Goal: Obtain resource: Download file/media

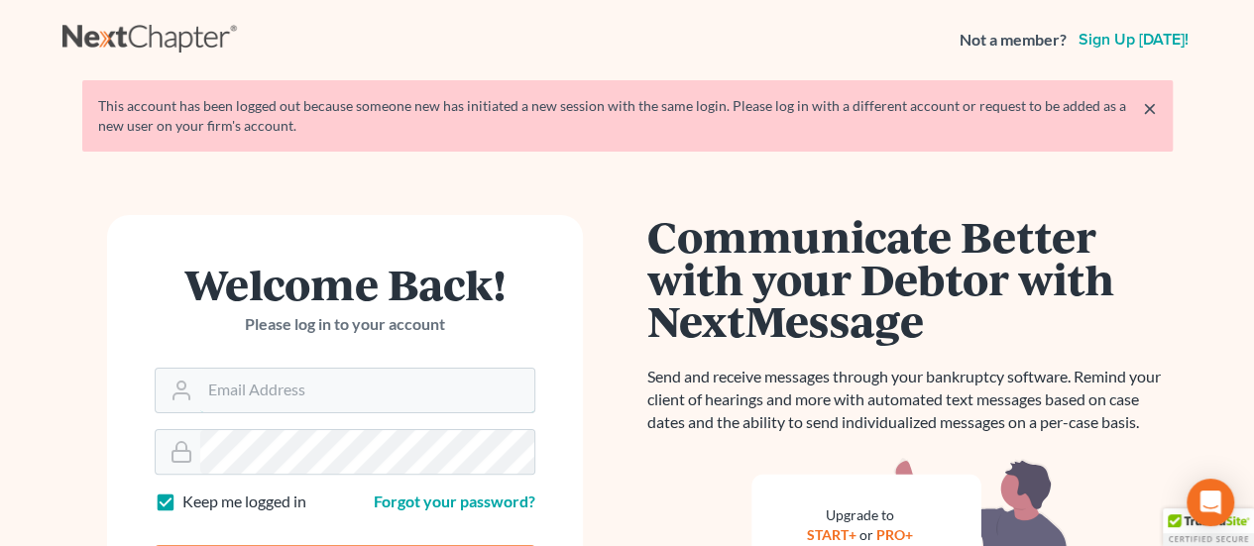
drag, startPoint x: 357, startPoint y: 386, endPoint x: 671, endPoint y: 283, distance: 330.8
click at [357, 386] on input "Email Address" at bounding box center [367, 391] width 334 height 44
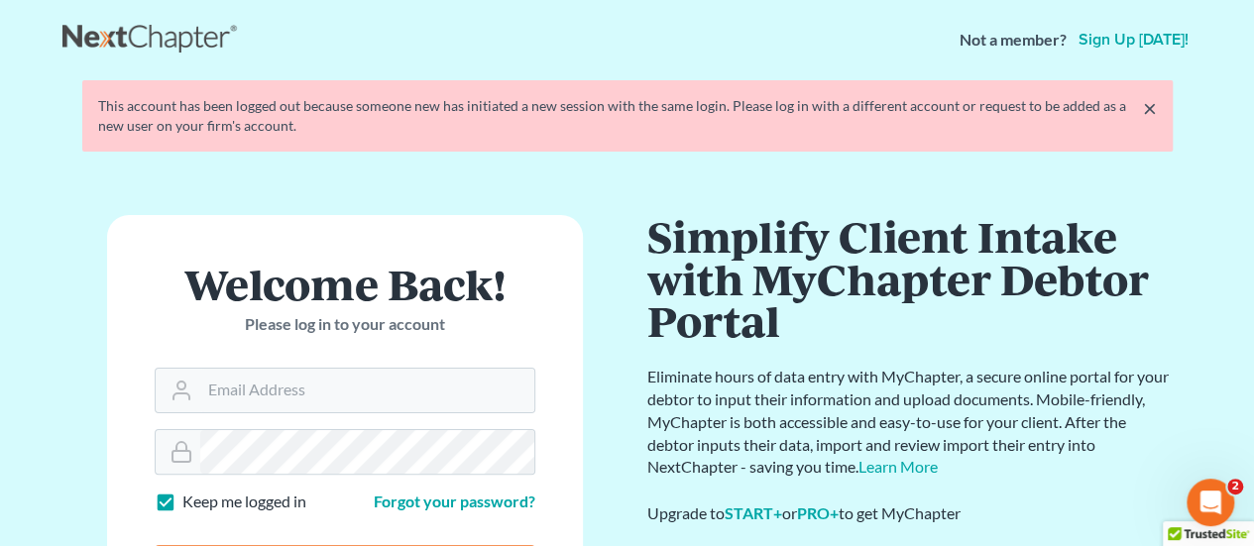
type input "Crystal@attorneydebtfighters.com"
type input "Thinking..."
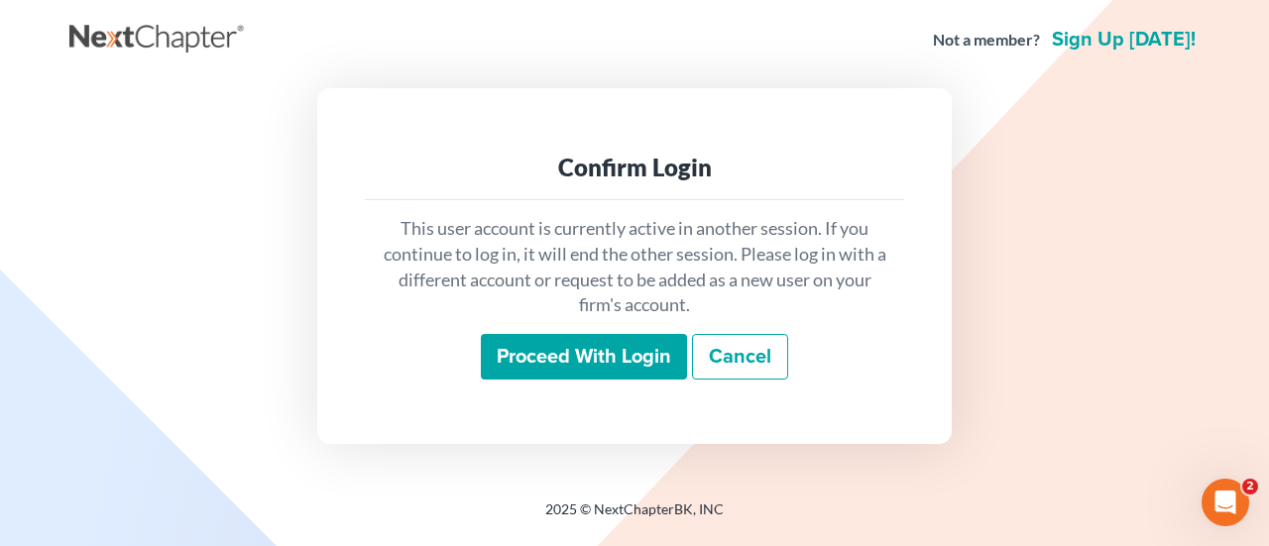
click at [634, 352] on input "Proceed with login" at bounding box center [584, 357] width 206 height 46
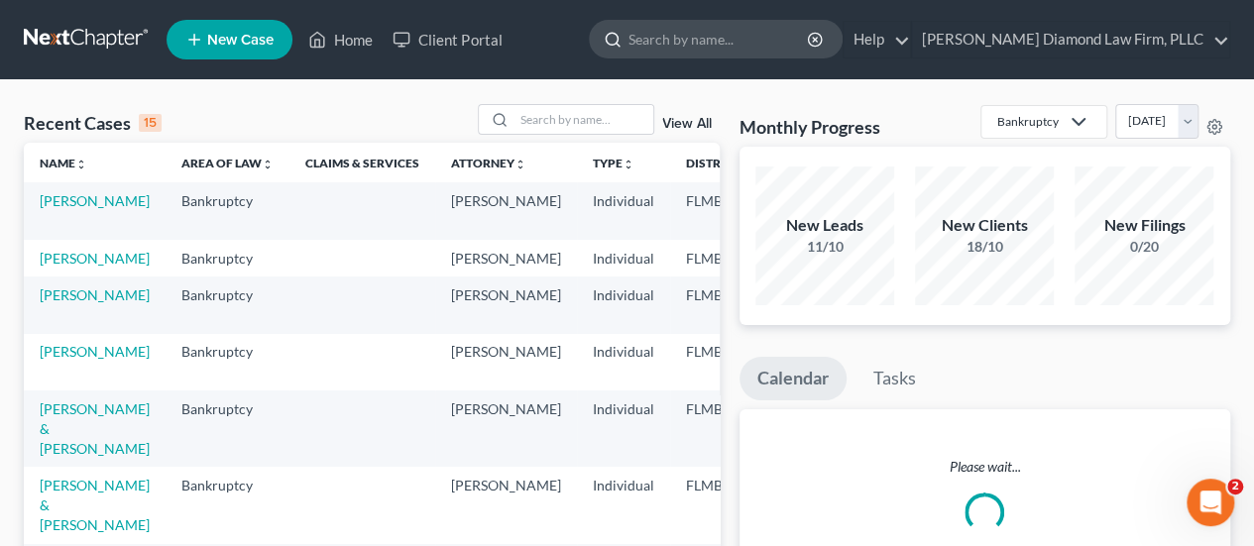
click at [749, 37] on input "search" at bounding box center [719, 39] width 181 height 37
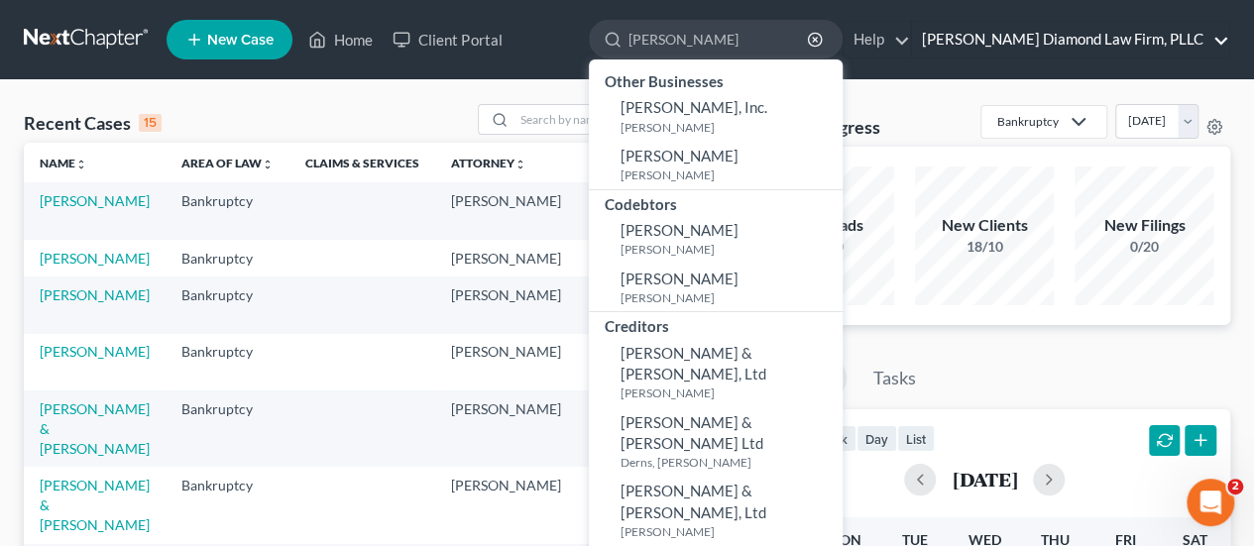
type input "[PERSON_NAME]"
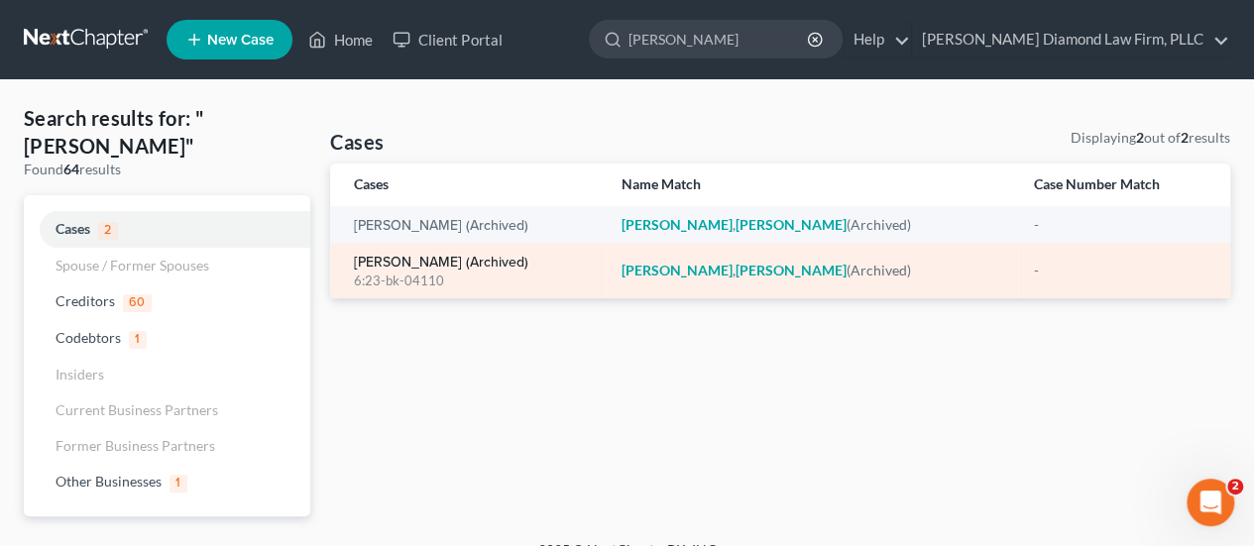
click at [417, 257] on link "[PERSON_NAME] (Archived)" at bounding box center [441, 263] width 174 height 14
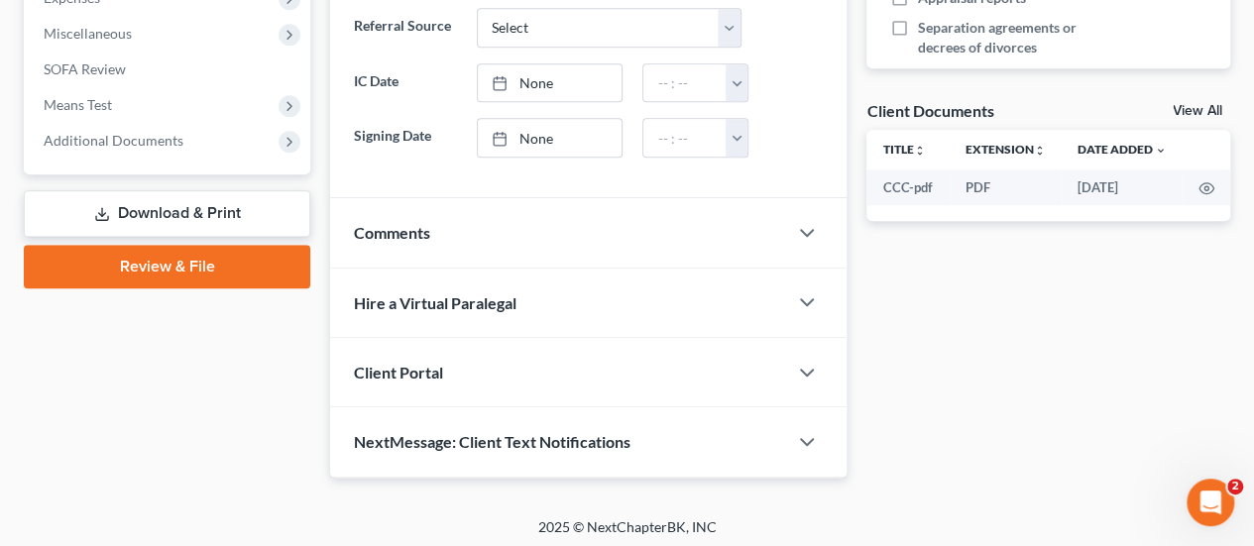
scroll to position [591, 0]
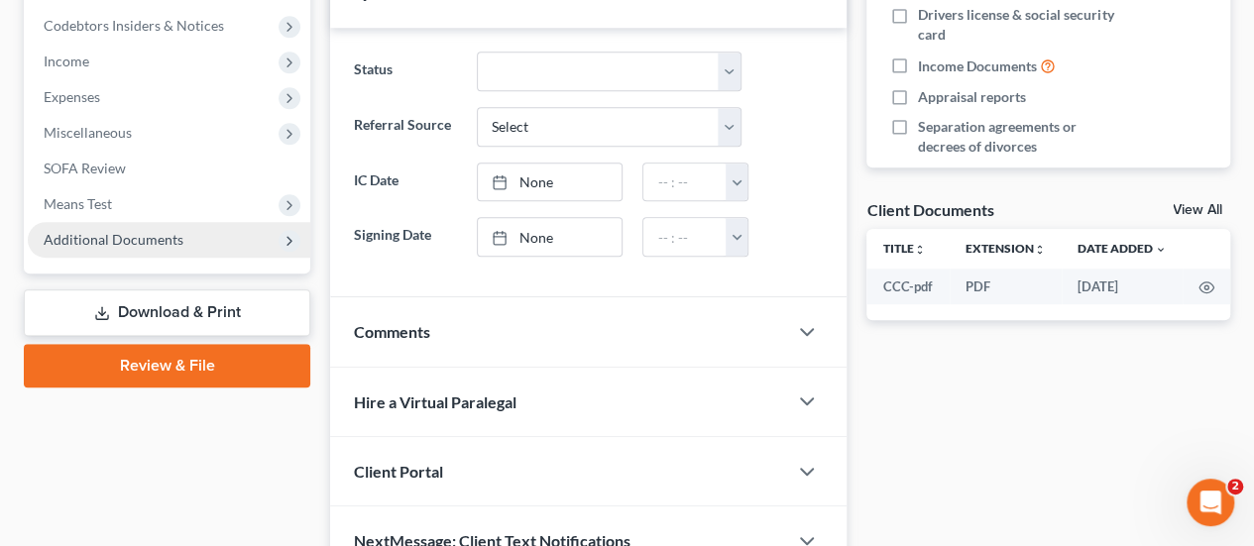
click at [94, 235] on span "Additional Documents" at bounding box center [114, 239] width 140 height 17
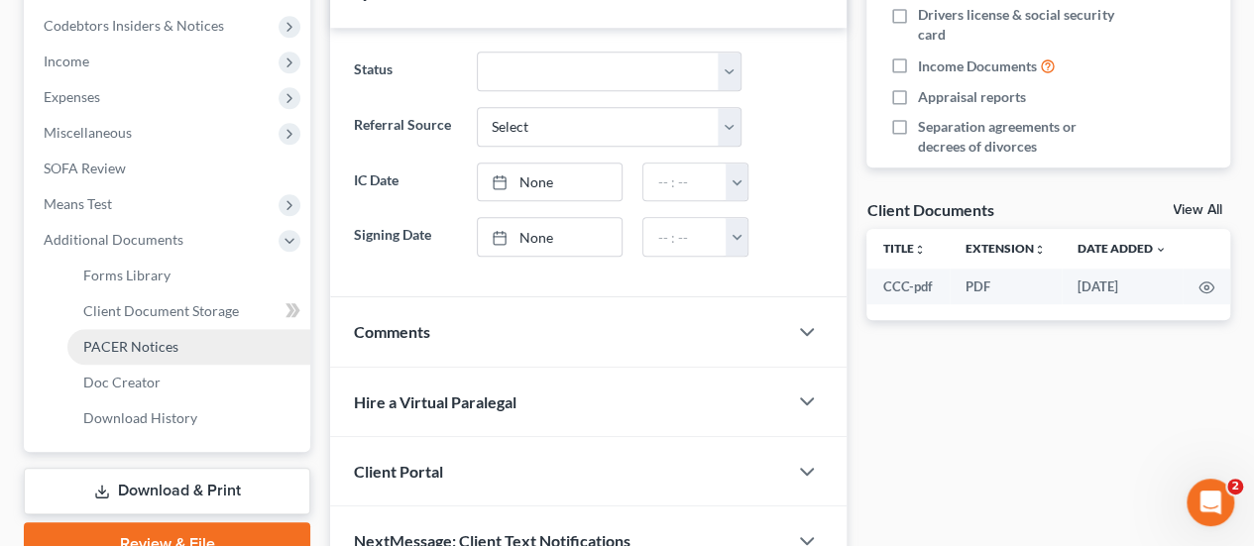
click at [161, 344] on span "PACER Notices" at bounding box center [130, 346] width 95 height 17
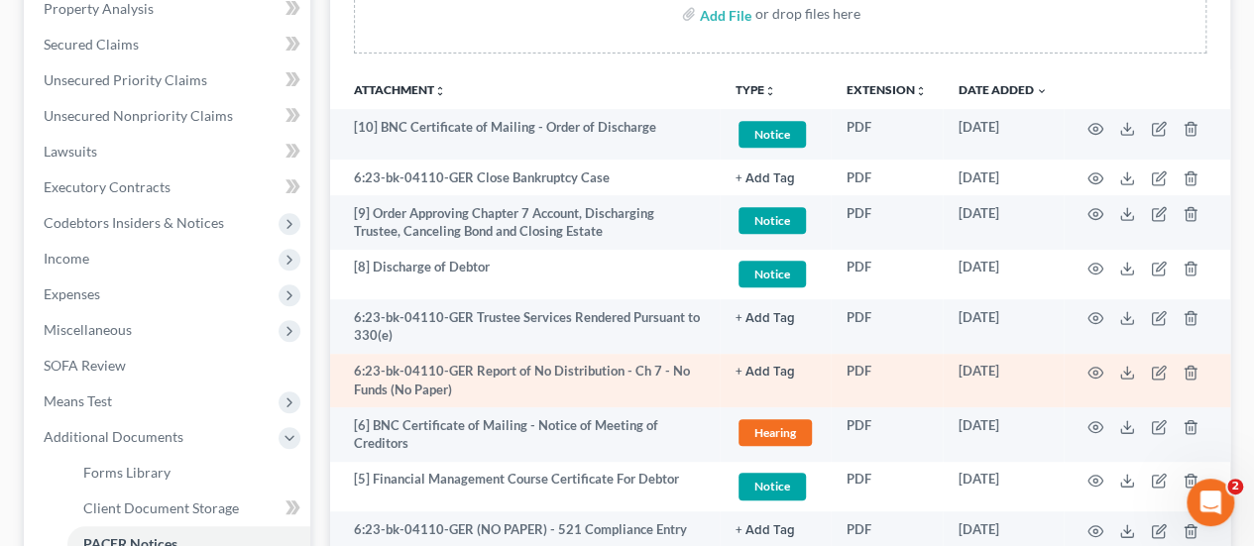
scroll to position [397, 0]
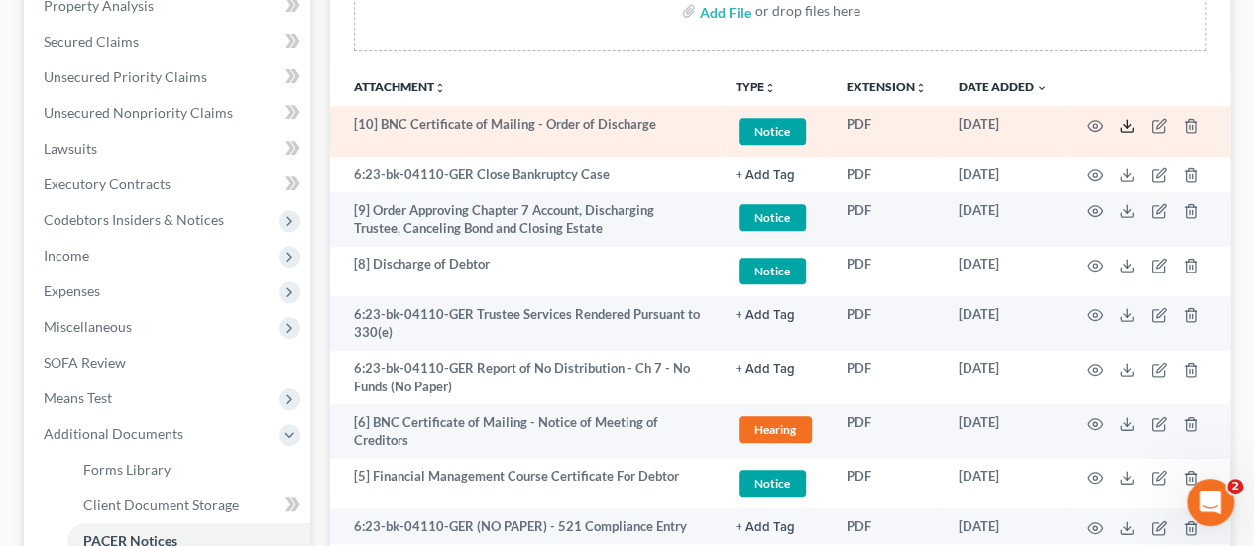
click at [1125, 124] on polyline at bounding box center [1127, 125] width 7 height 3
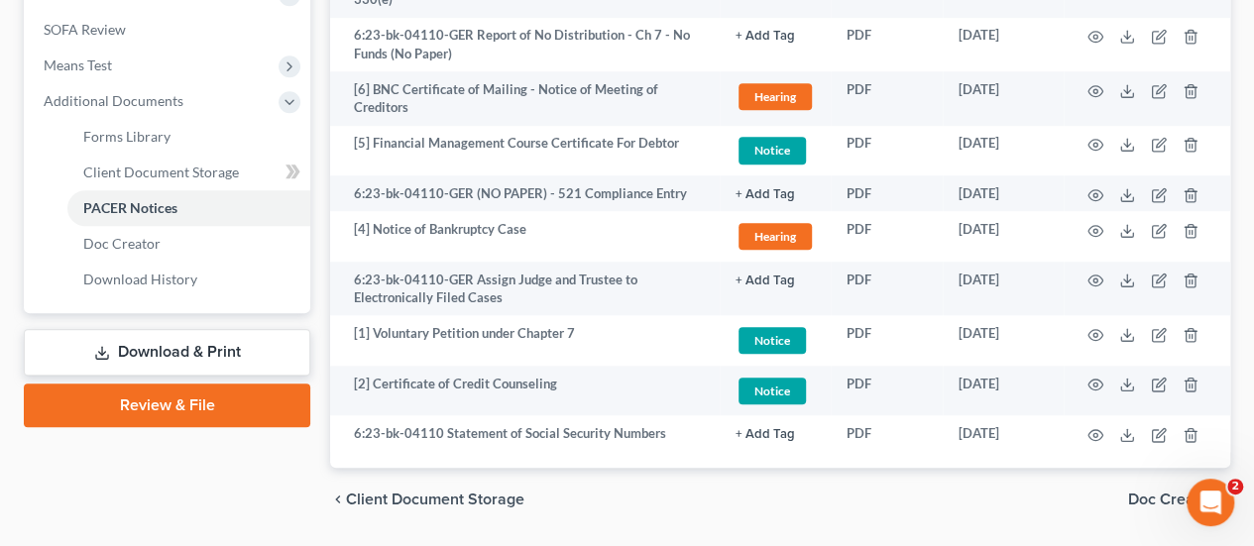
scroll to position [688, 0]
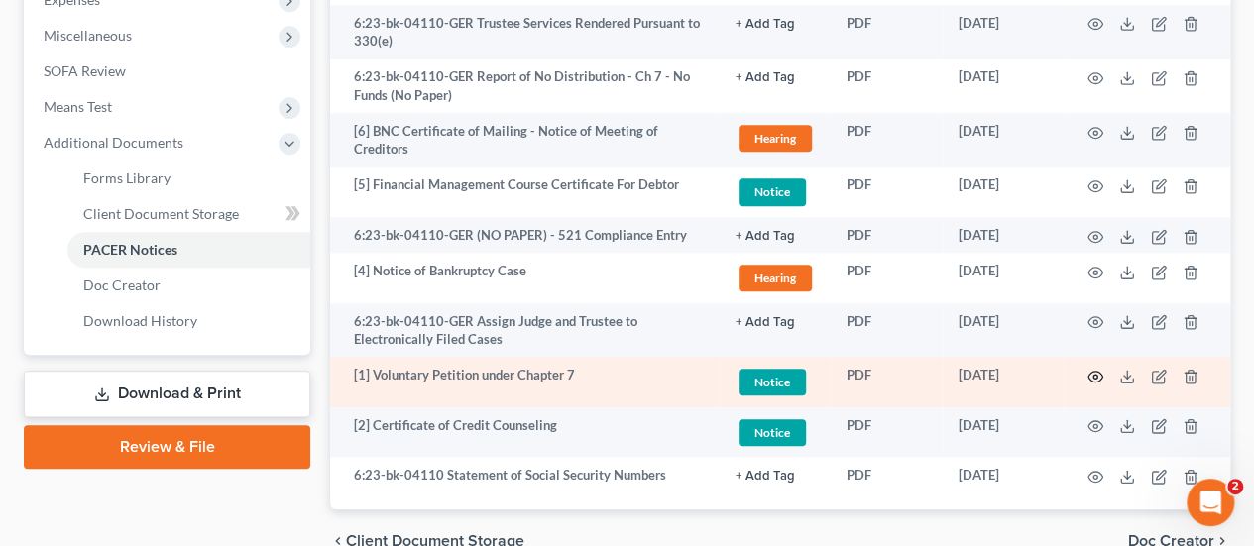
click at [1093, 372] on icon "button" at bounding box center [1096, 377] width 16 height 16
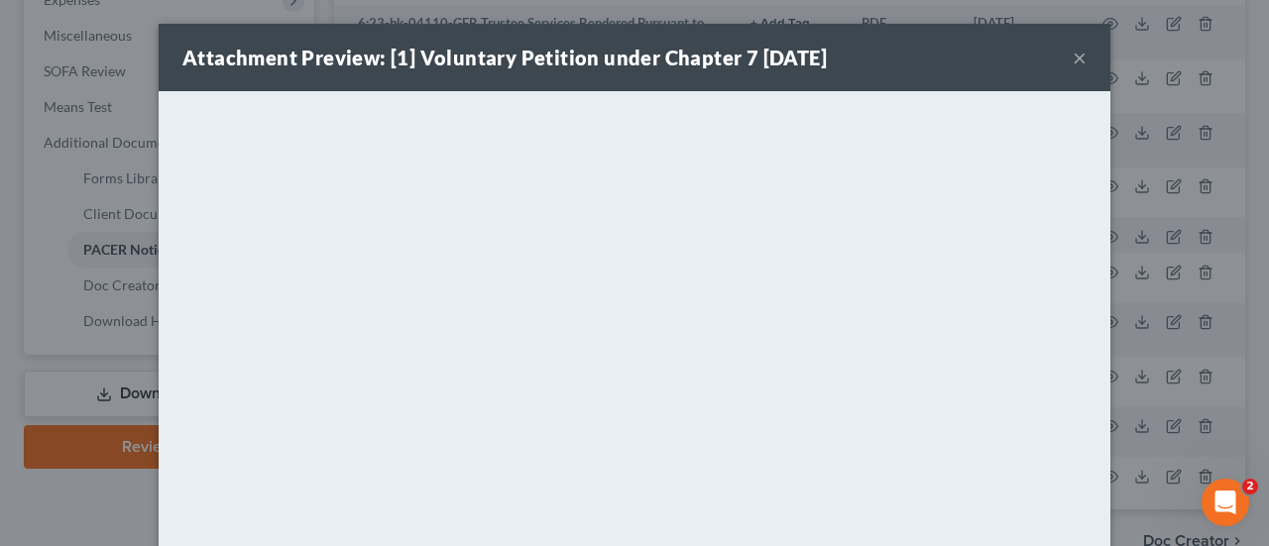
click at [1081, 57] on div "Attachment Preview: [1] Voluntary Petition under Chapter 7 [DATE] ×" at bounding box center [635, 57] width 952 height 67
click at [1073, 60] on button "×" at bounding box center [1080, 58] width 14 height 24
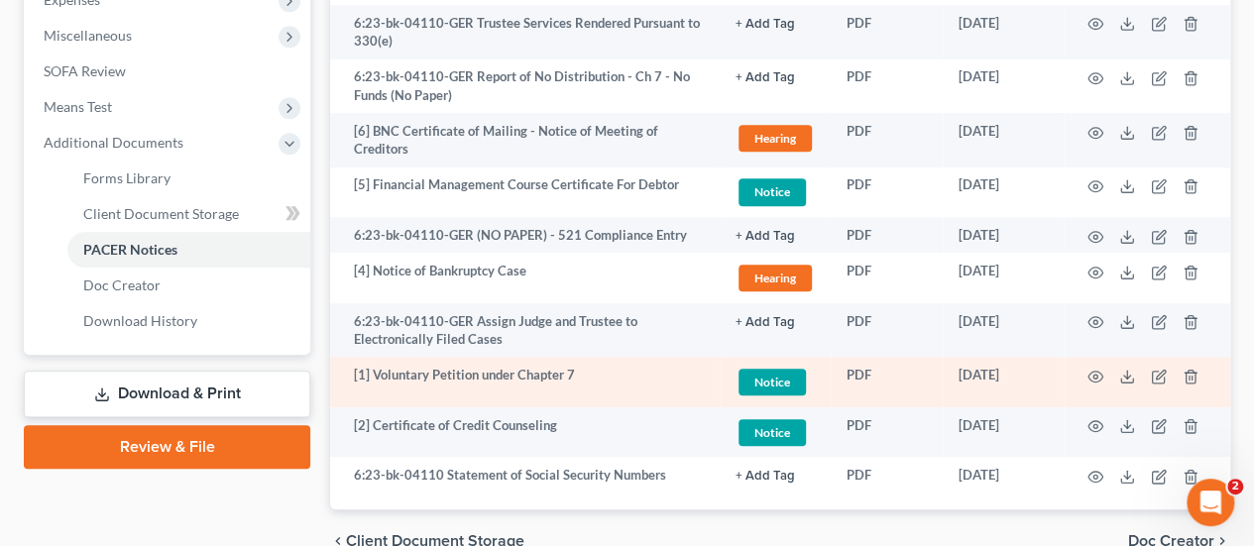
click at [1115, 371] on td at bounding box center [1147, 382] width 167 height 51
click at [1130, 376] on icon at bounding box center [1127, 377] width 16 height 16
